Goal: Information Seeking & Learning: Learn about a topic

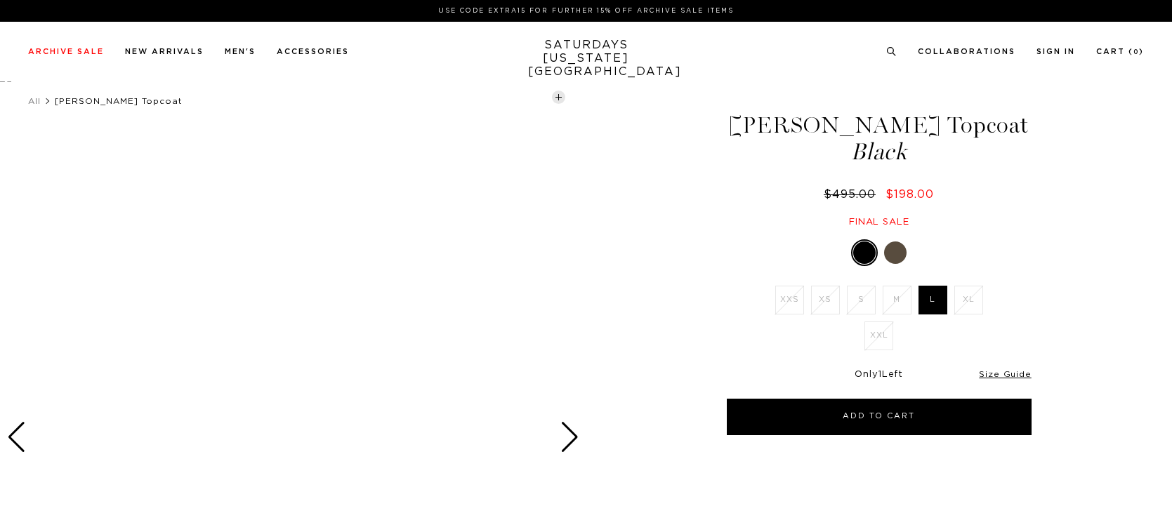
select select "recent"
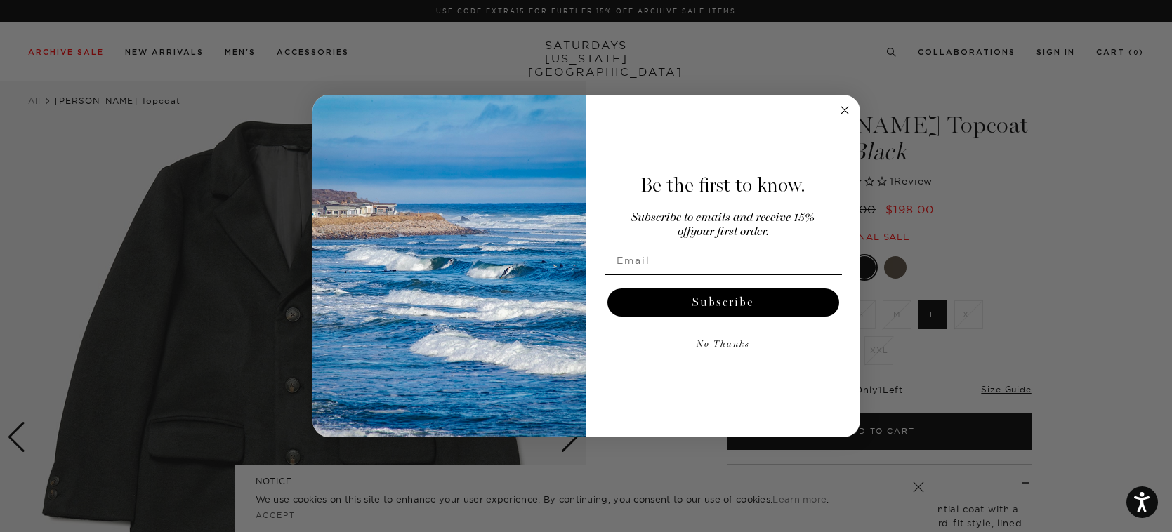
click at [844, 110] on icon "Close dialog" at bounding box center [844, 110] width 7 height 7
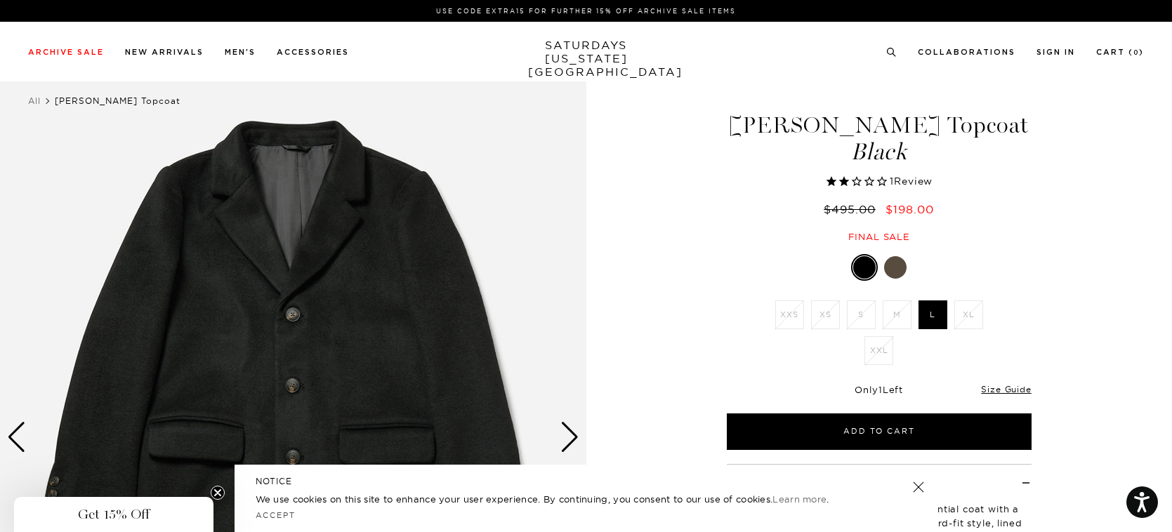
click at [388, 282] on img at bounding box center [293, 437] width 587 height 733
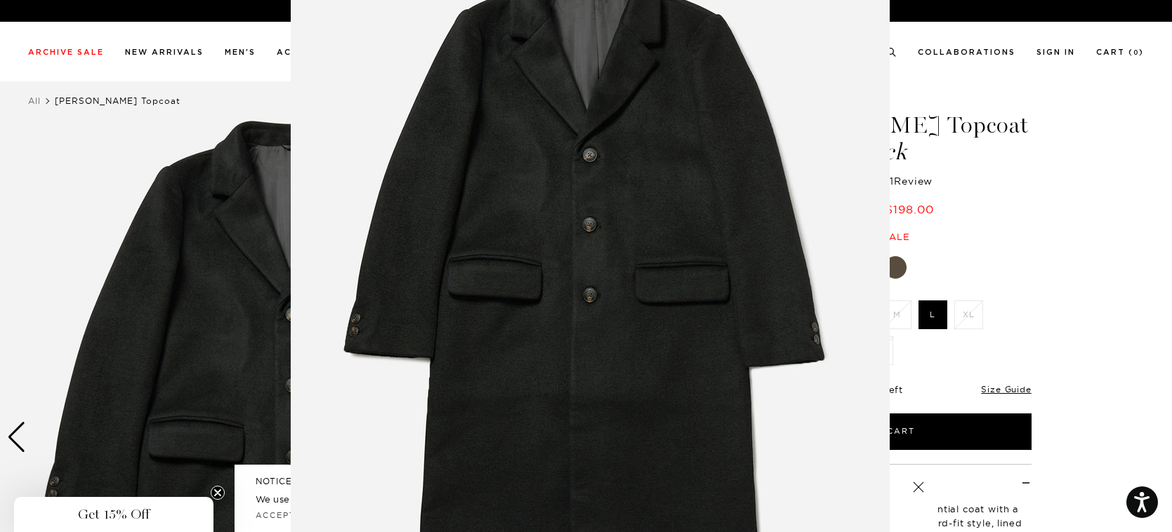
click at [193, 280] on figure at bounding box center [586, 266] width 1172 height 532
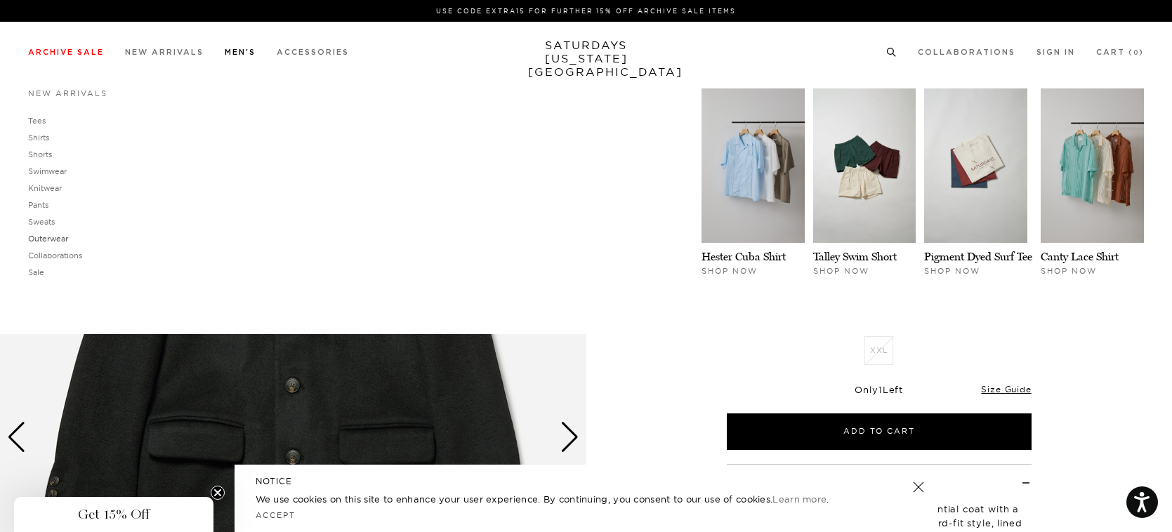
click at [37, 242] on link "Outerwear" at bounding box center [48, 239] width 40 height 10
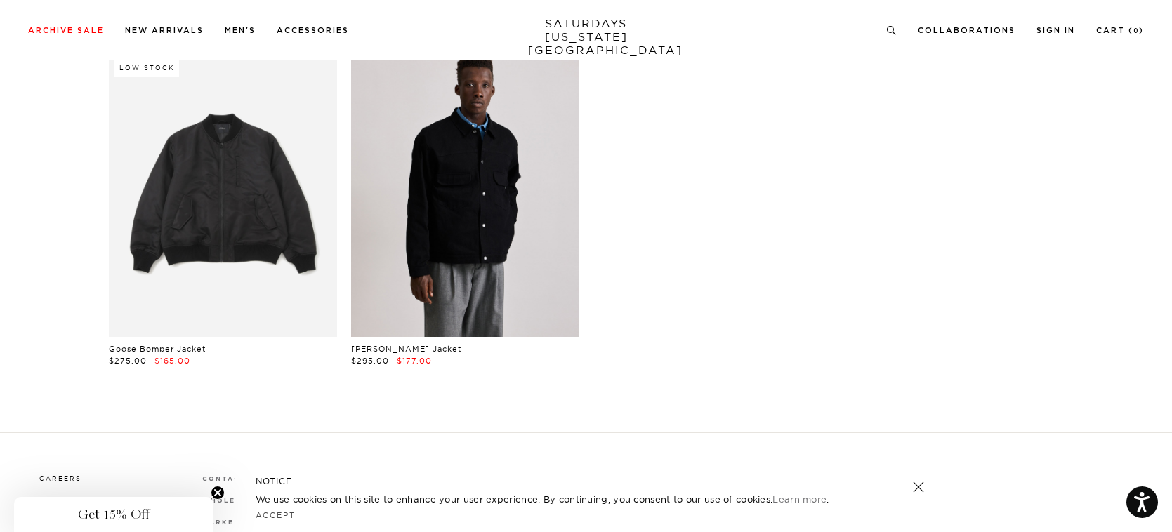
scroll to position [14, 0]
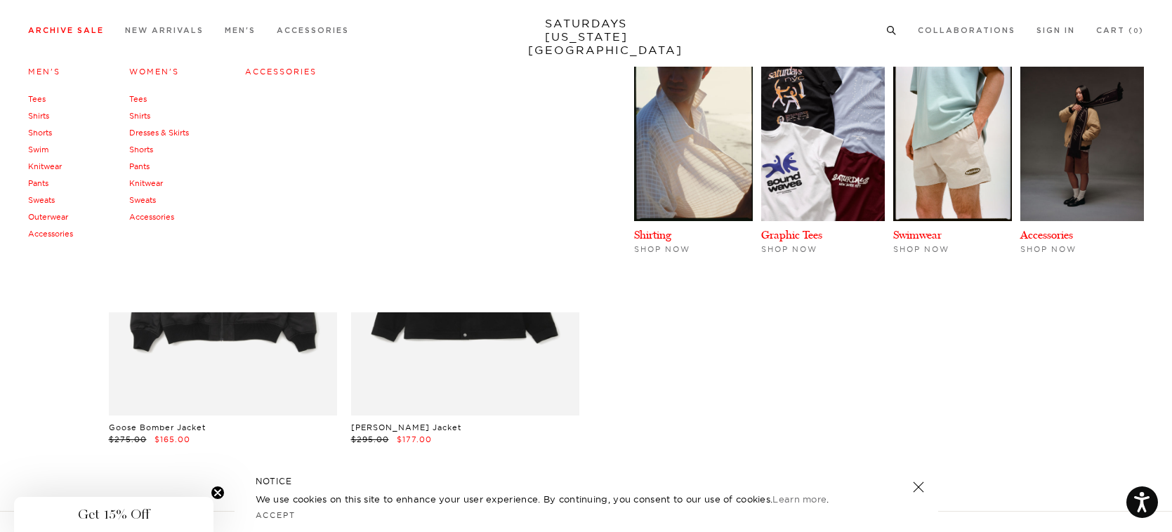
click at [55, 218] on link "Outerwear" at bounding box center [48, 217] width 40 height 10
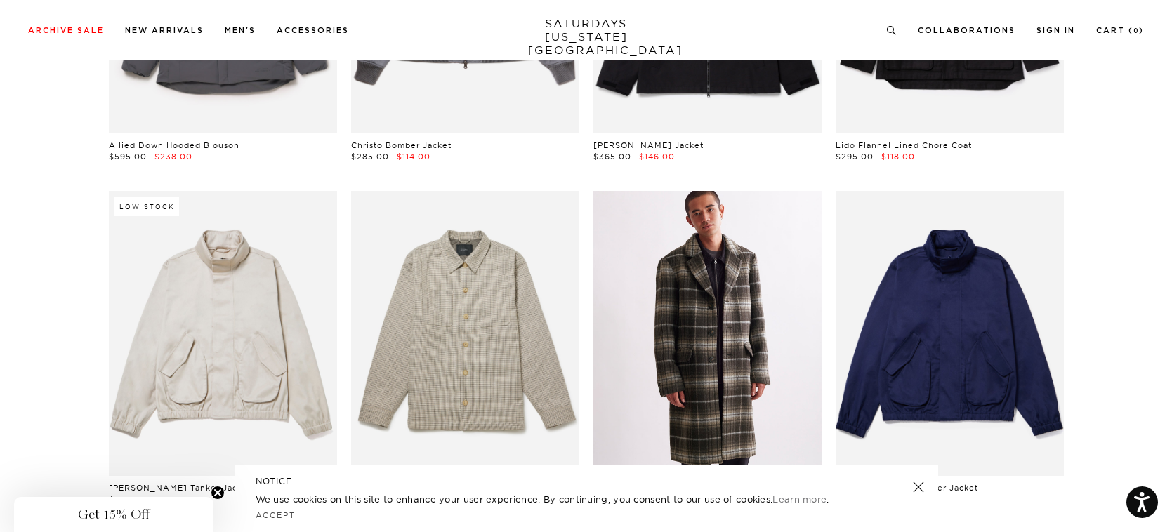
scroll to position [2378, 0]
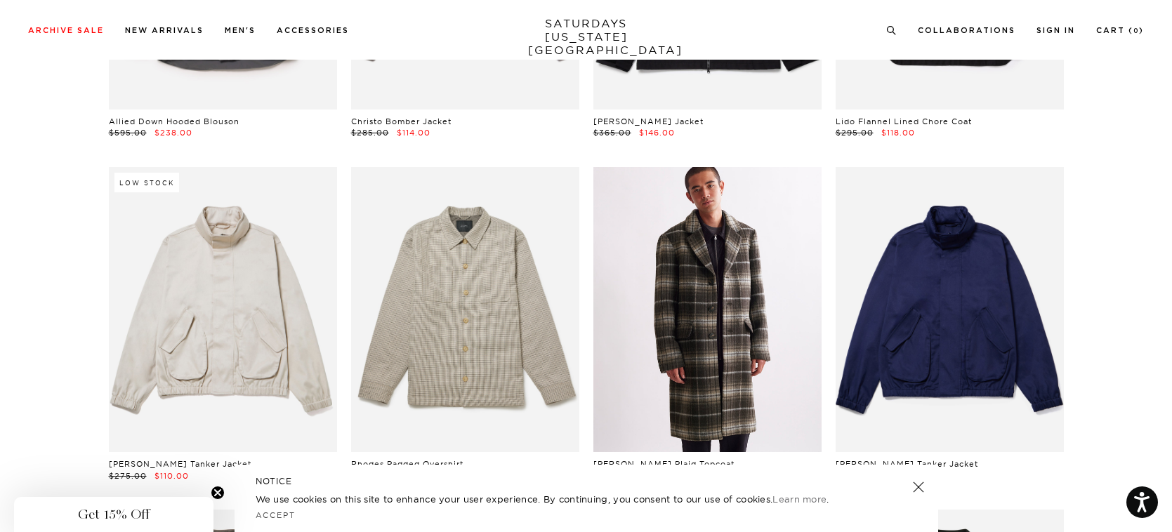
click at [729, 312] on link at bounding box center [708, 309] width 228 height 285
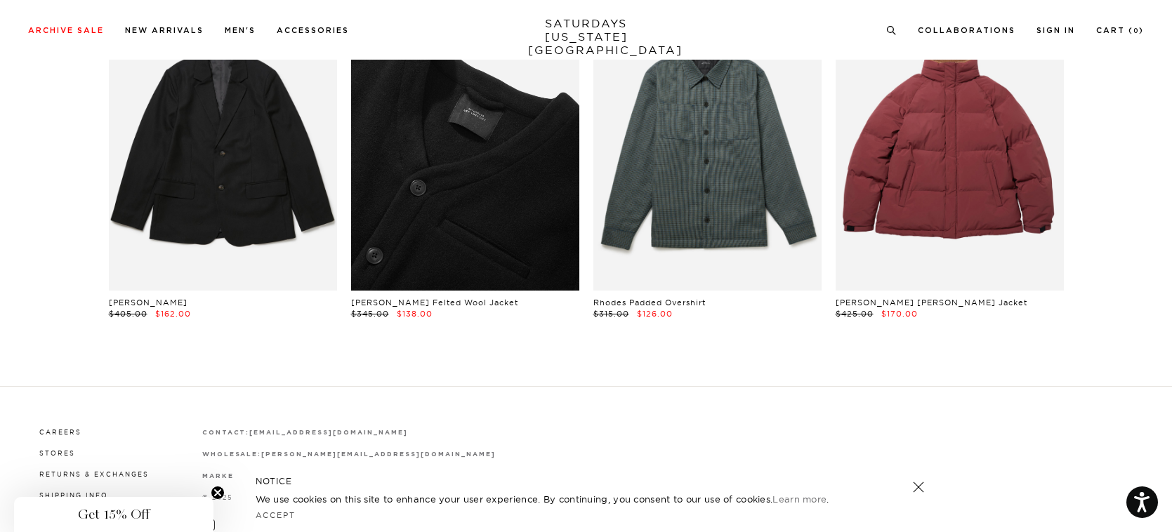
scroll to position [3341, 0]
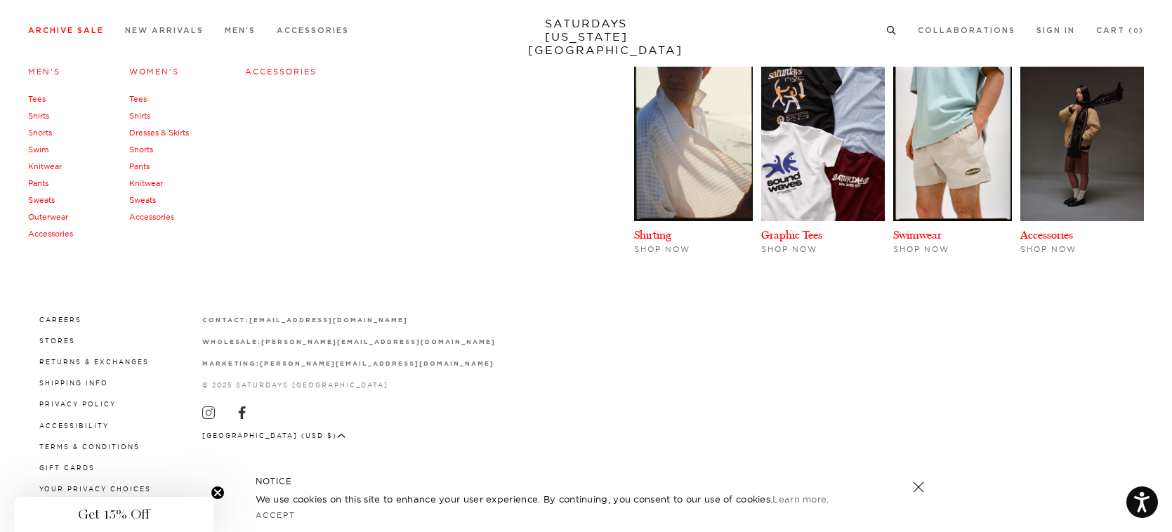
click at [48, 197] on link "Sweats" at bounding box center [41, 200] width 27 height 10
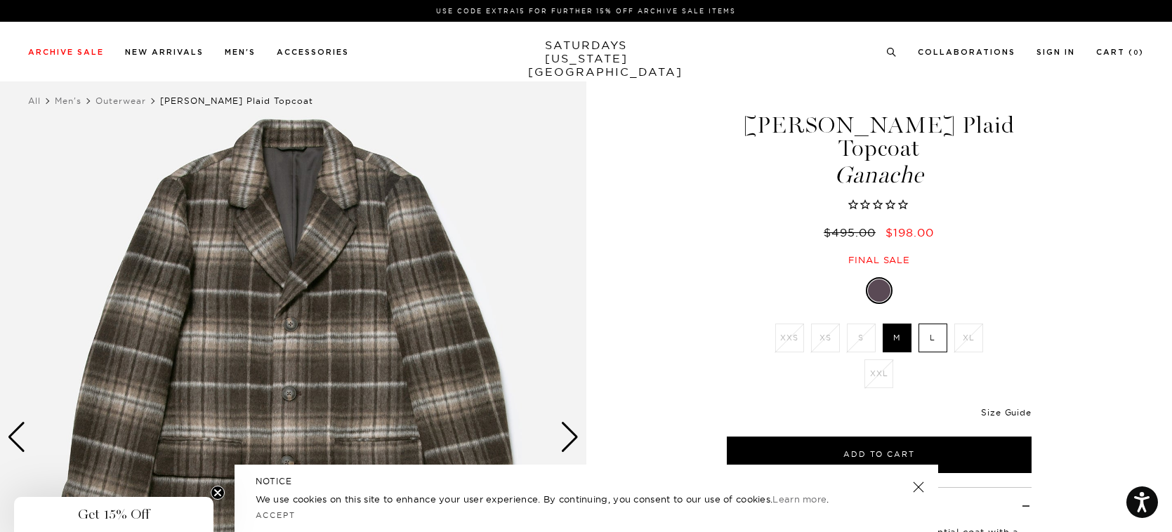
click at [1007, 407] on link "Size Guide" at bounding box center [1006, 412] width 50 height 11
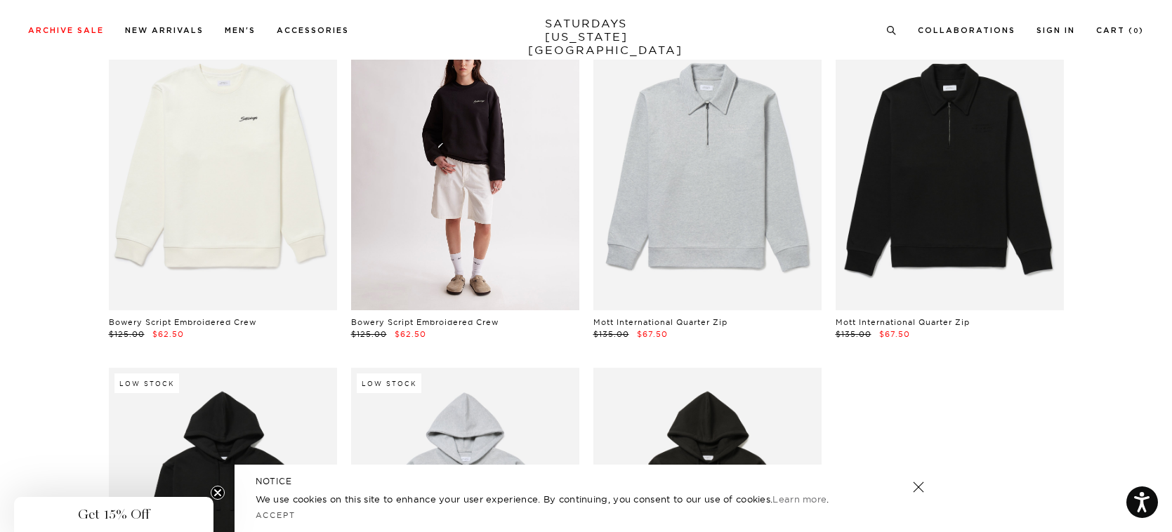
scroll to position [5535, 0]
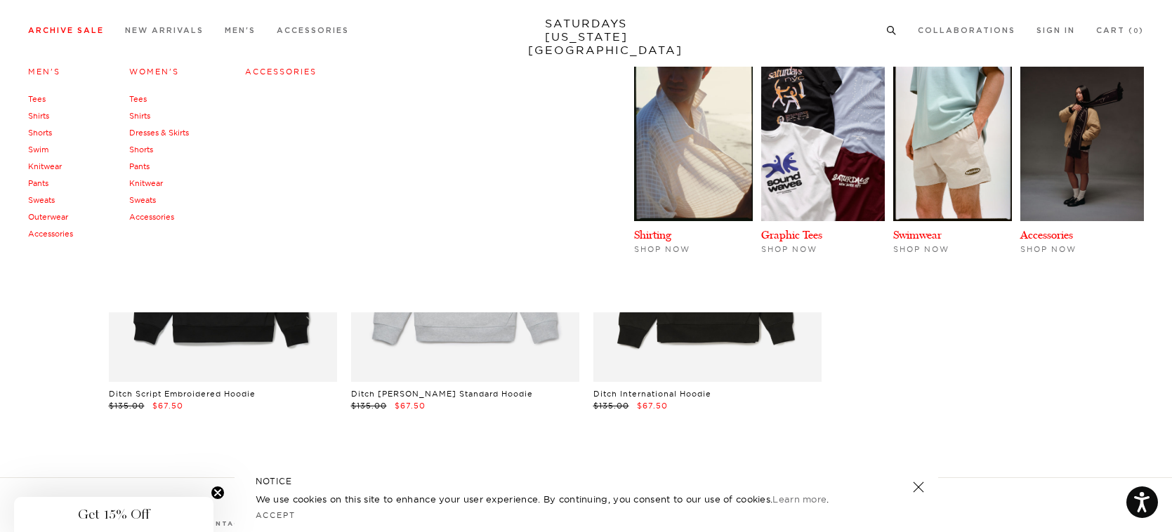
click at [46, 235] on link "Accessories" at bounding box center [50, 234] width 45 height 10
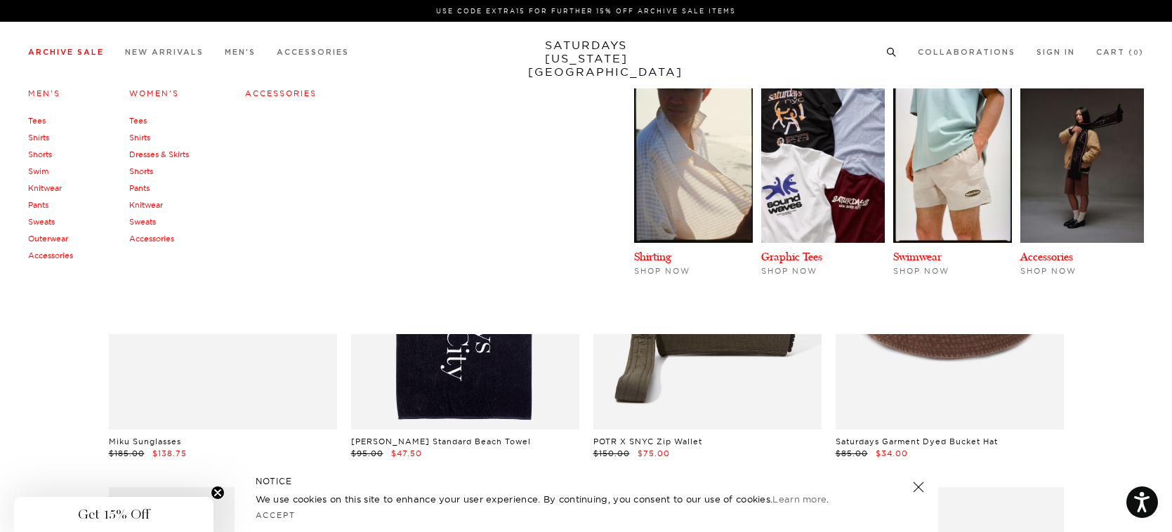
click at [44, 159] on link "Shorts" at bounding box center [40, 155] width 24 height 10
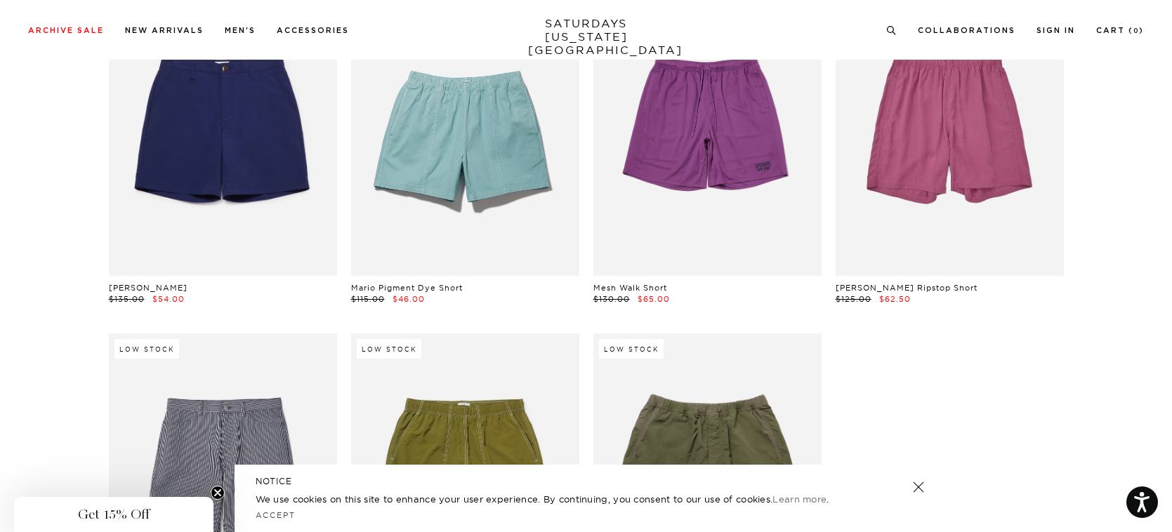
scroll to position [839, 0]
